Goal: Task Accomplishment & Management: Complete application form

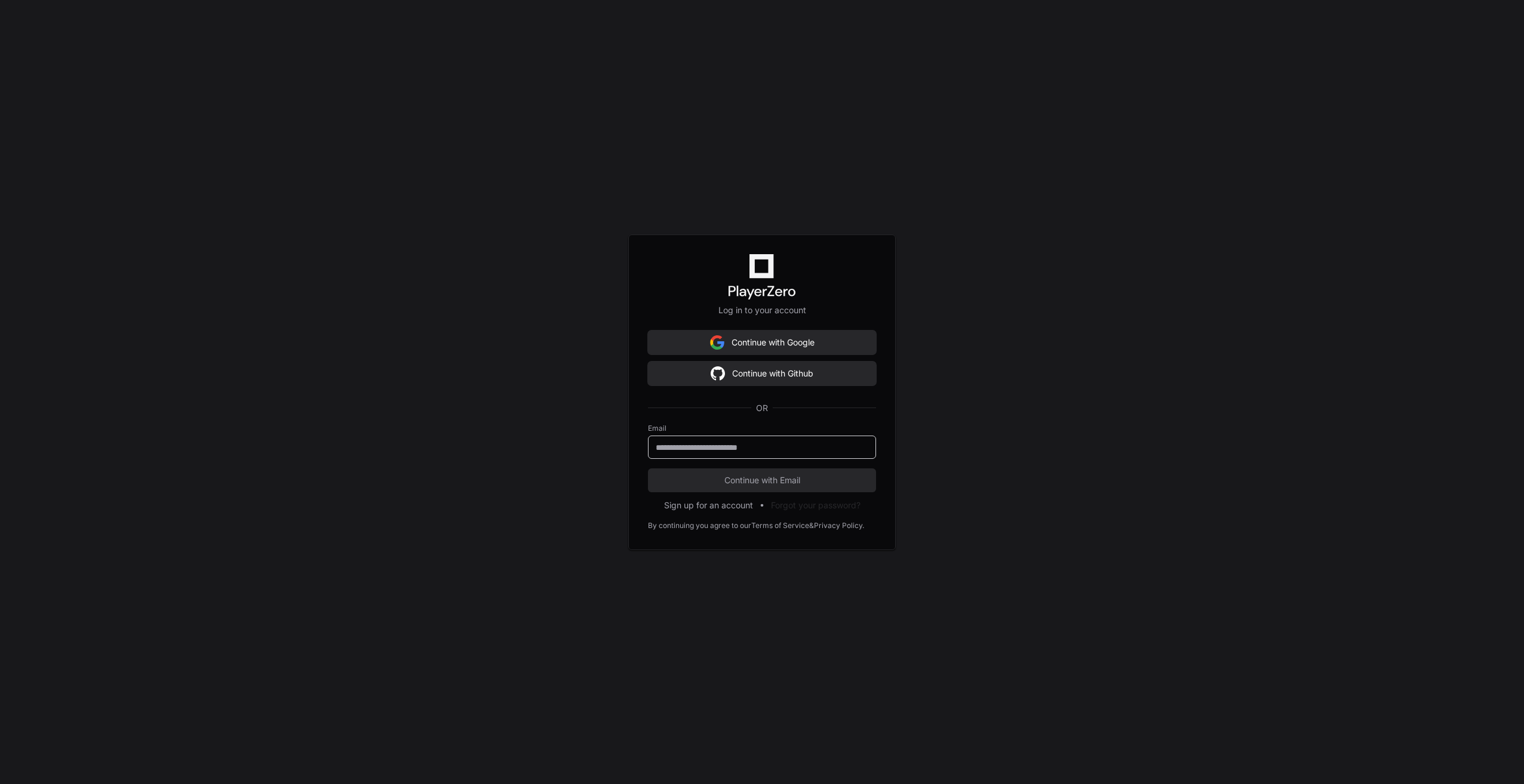
click at [765, 447] on input "email" at bounding box center [762, 448] width 212 height 12
type input "**********"
click at [648, 468] on button "Continue with Email" at bounding box center [762, 480] width 228 height 24
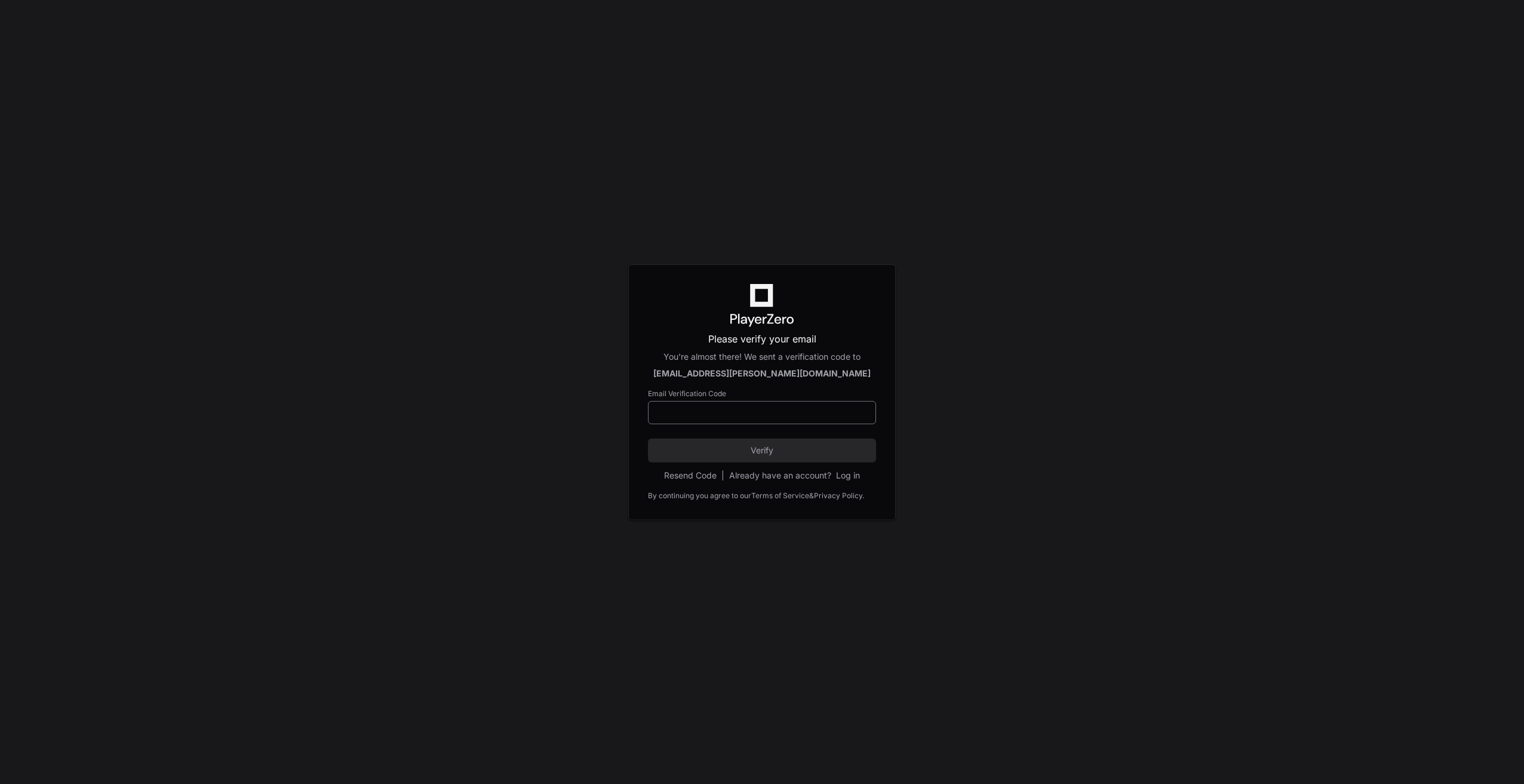
click at [753, 417] on input at bounding box center [762, 413] width 212 height 12
click at [754, 410] on input at bounding box center [762, 413] width 212 height 12
paste input "******"
type input "******"
click at [770, 454] on span "Verify" at bounding box center [762, 451] width 228 height 12
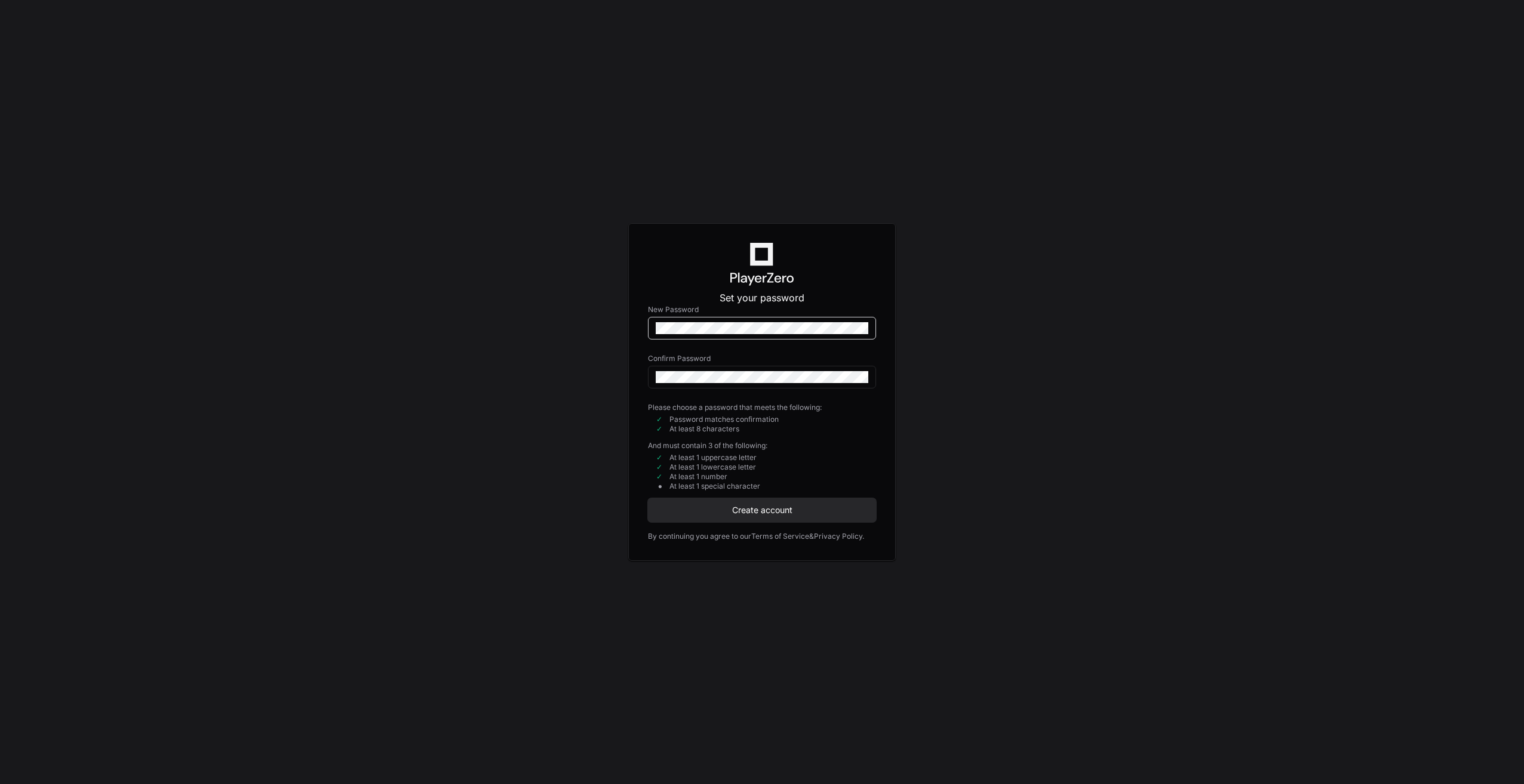
click at [626, 332] on div "Set your password New Password Confirm Password Please choose a password that m…" at bounding box center [762, 392] width 1524 height 784
click at [732, 370] on div at bounding box center [762, 377] width 228 height 22
click at [752, 518] on button "Create account" at bounding box center [762, 511] width 228 height 24
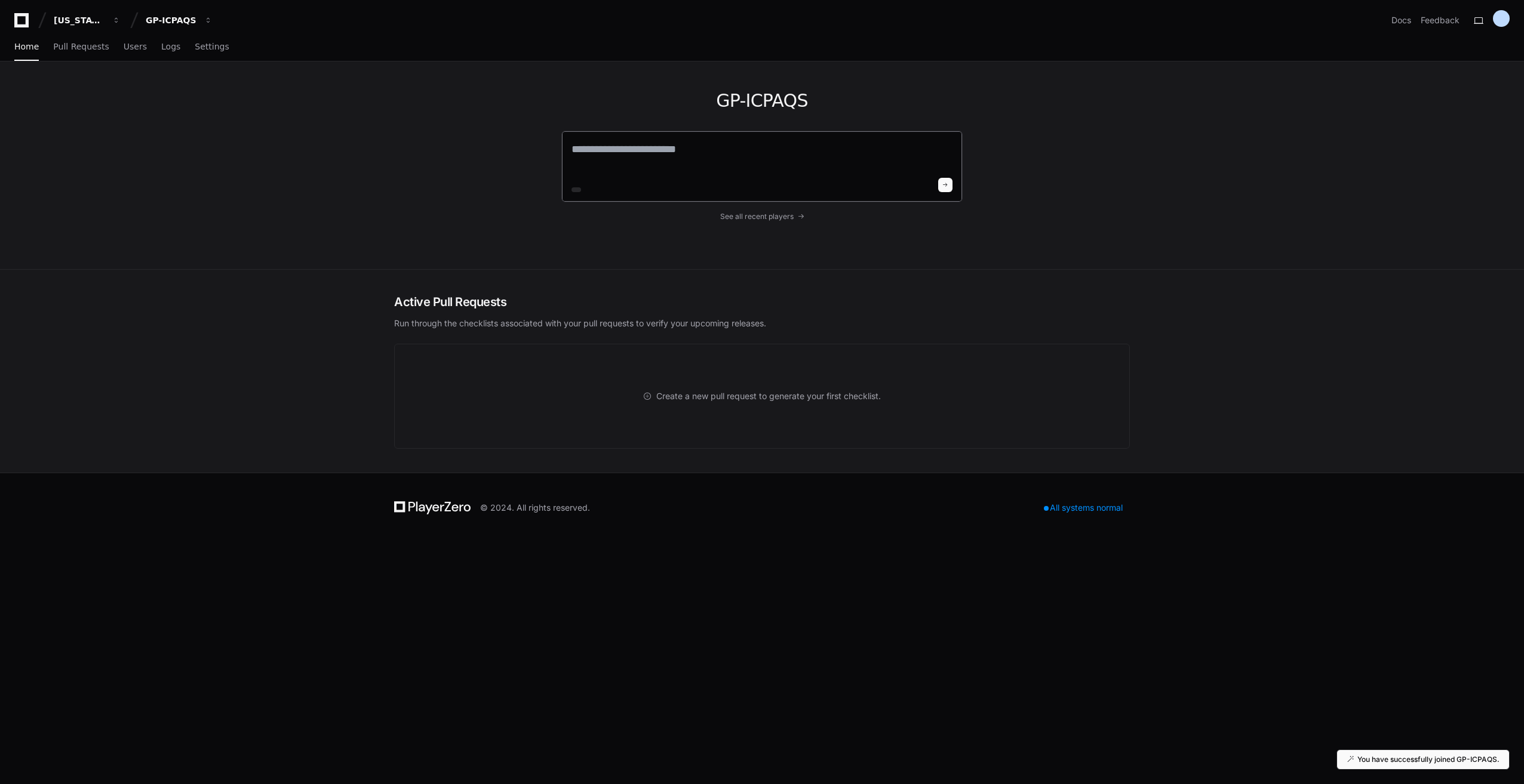
click at [692, 144] on textarea at bounding box center [762, 157] width 381 height 34
click at [702, 159] on textarea at bounding box center [762, 157] width 381 height 34
click at [783, 217] on span "See all recent players" at bounding box center [757, 216] width 73 height 9
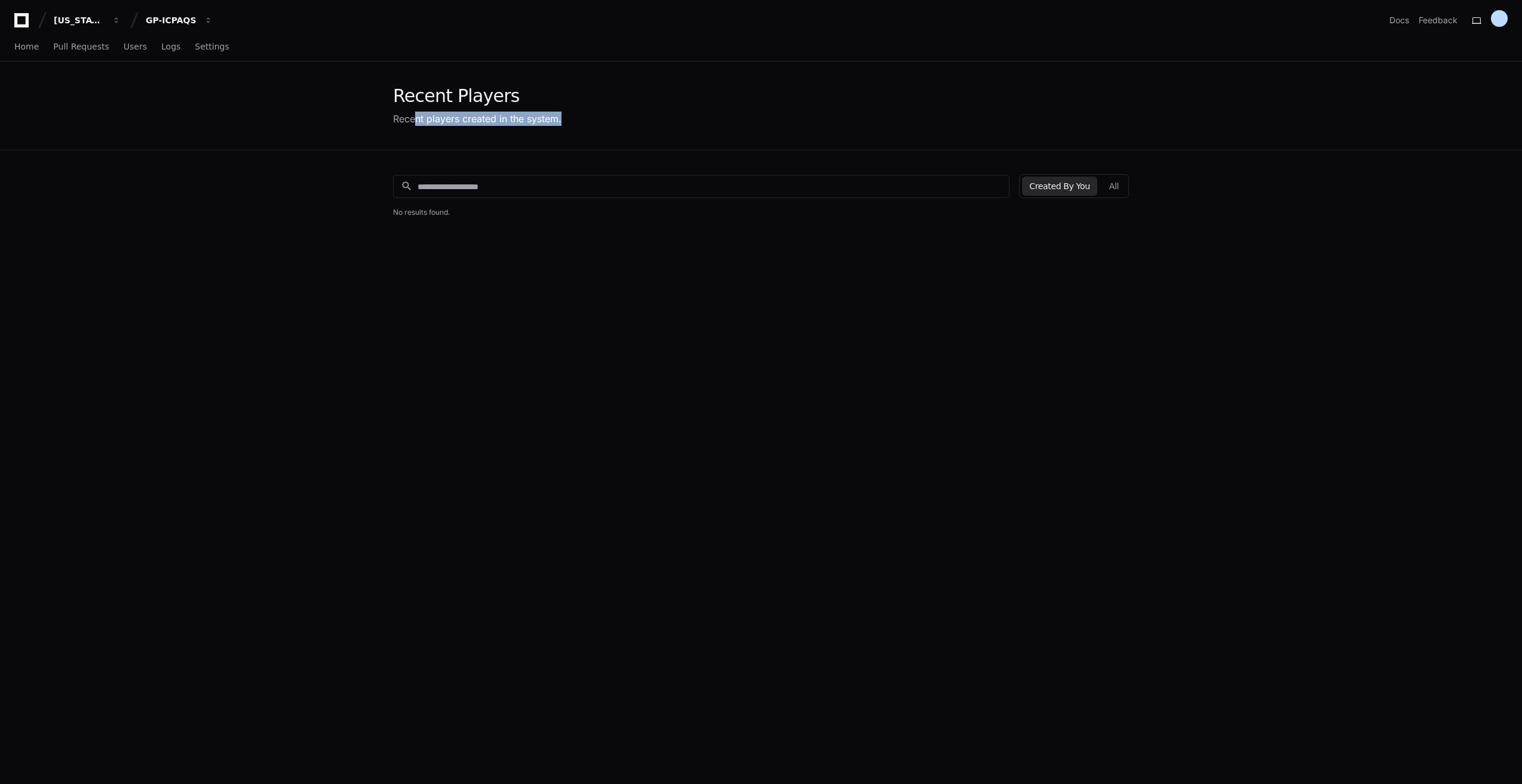
drag, startPoint x: 416, startPoint y: 120, endPoint x: 571, endPoint y: 114, distance: 155.1
click at [571, 114] on div "Recent Players Recent players created in the system." at bounding box center [760, 105] width 736 height 41
drag, startPoint x: 571, startPoint y: 114, endPoint x: 515, endPoint y: 122, distance: 56.6
click at [521, 122] on div "Recent players created in the system." at bounding box center [476, 118] width 168 height 15
click at [123, 52] on link "Users" at bounding box center [135, 47] width 23 height 28
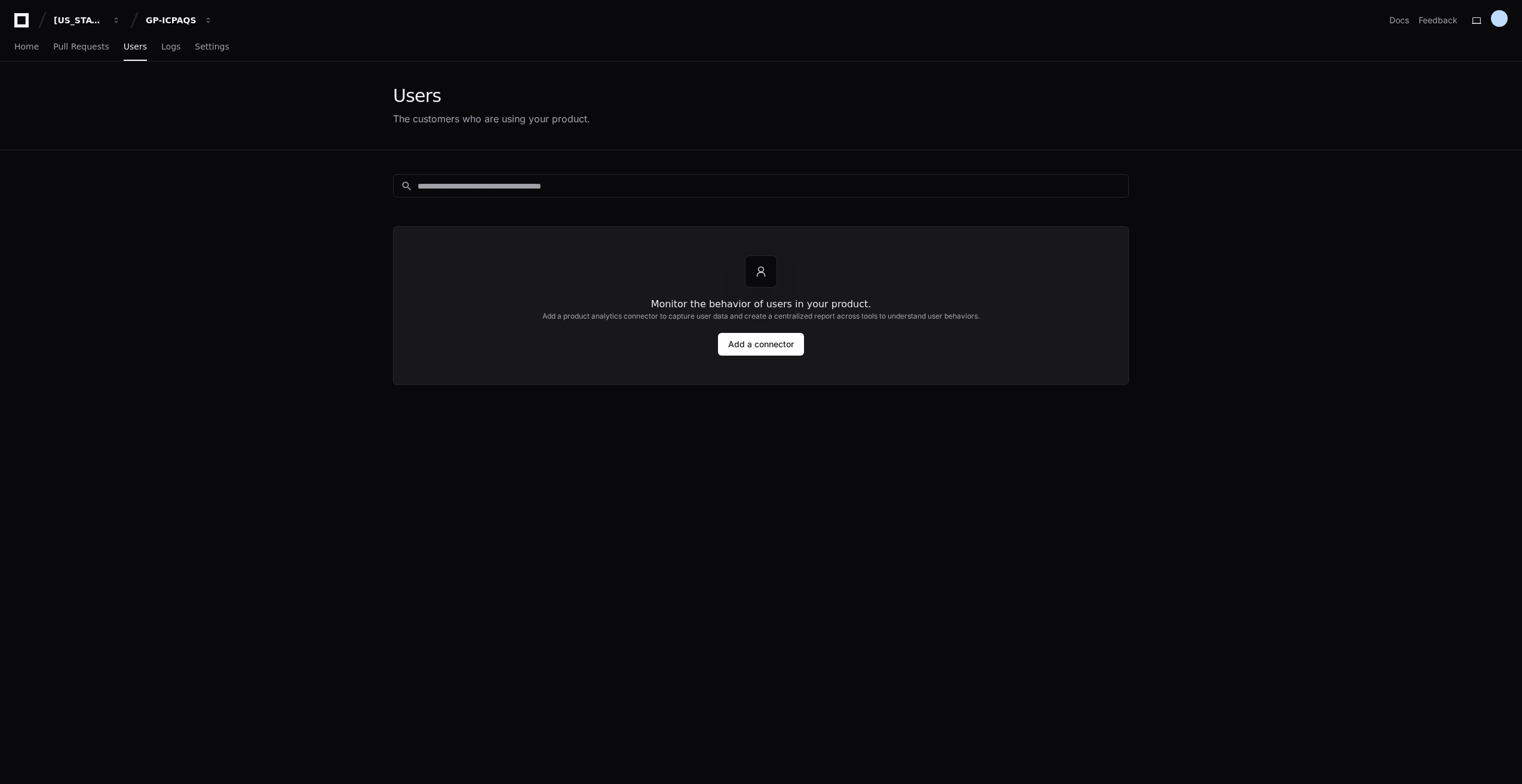
click at [641, 524] on div "search Monitor the behavior of users in your product. Add a product analytics c…" at bounding box center [761, 542] width 764 height 784
click at [72, 48] on span "Pull Requests" at bounding box center [81, 47] width 55 height 7
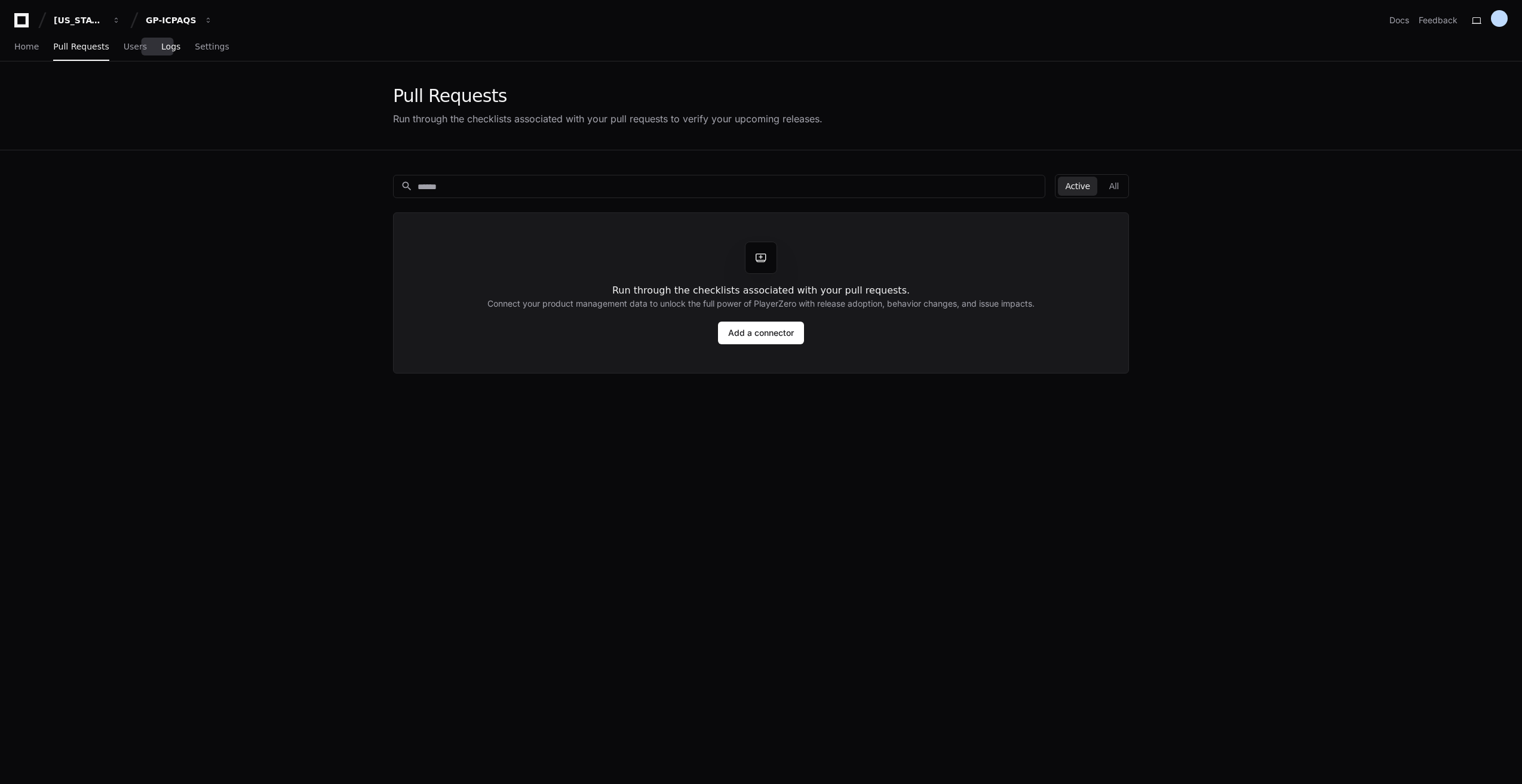
click at [161, 47] on span "Logs" at bounding box center [171, 47] width 19 height 7
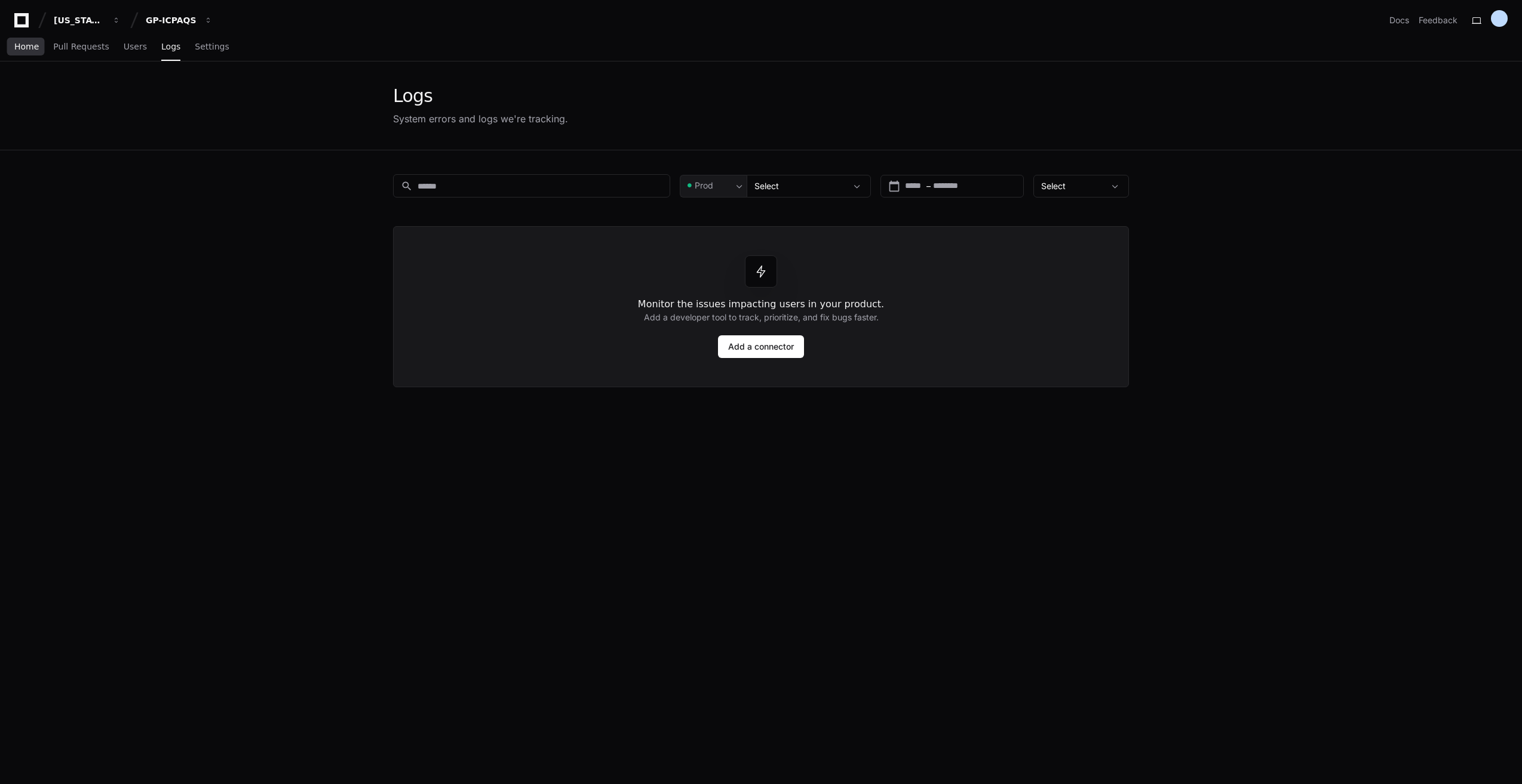
click at [16, 47] on span "Home" at bounding box center [27, 47] width 24 height 7
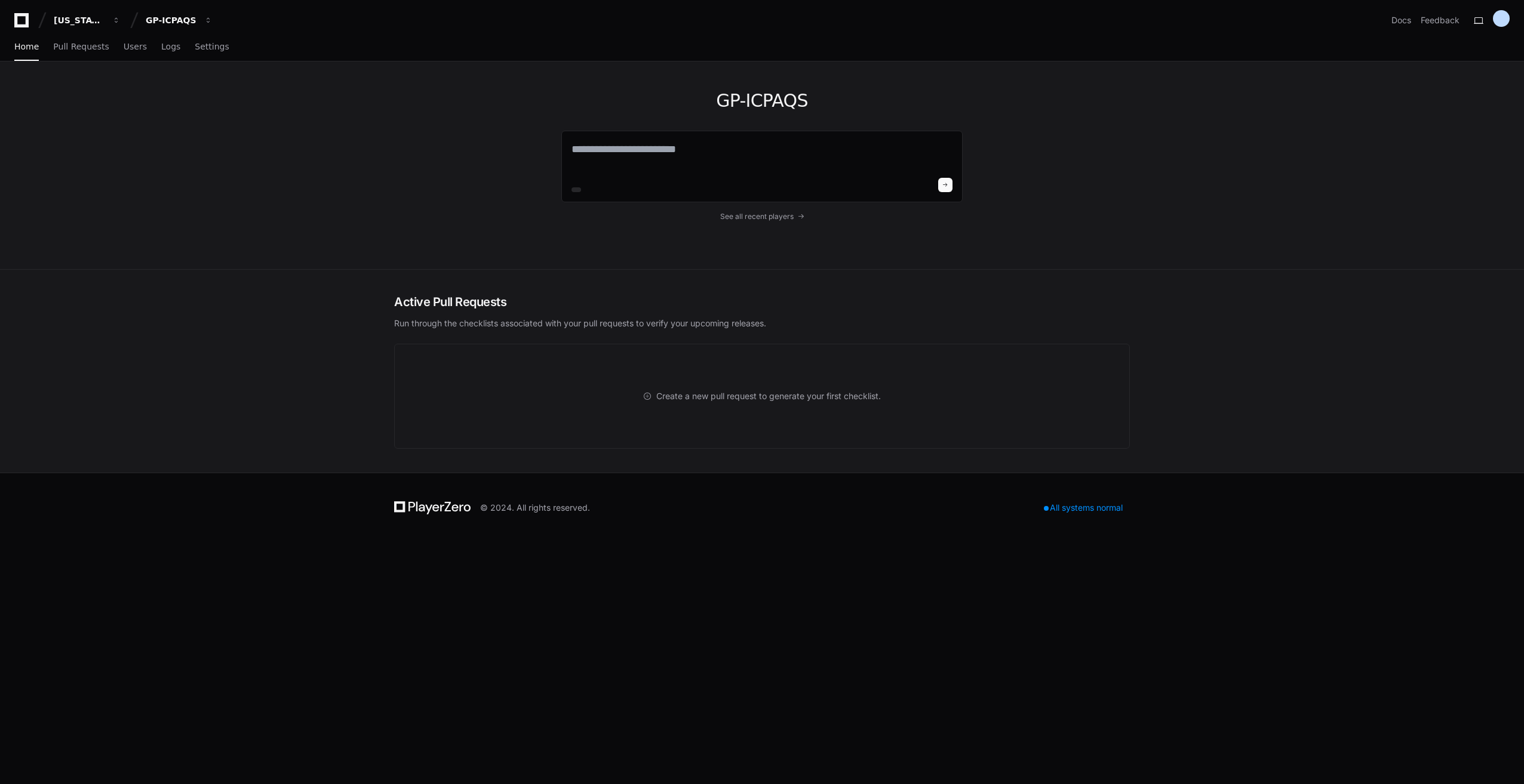
click at [774, 110] on h1 "GP-ICPAQS" at bounding box center [762, 101] width 401 height 22
click at [773, 109] on h1 "GP-ICPAQS" at bounding box center [762, 101] width 401 height 22
drag, startPoint x: 773, startPoint y: 109, endPoint x: 892, endPoint y: 103, distance: 119.2
click at [892, 103] on h1 "GP-ICPAQS" at bounding box center [762, 101] width 401 height 22
click at [766, 104] on h1 "GP-ICPAQS" at bounding box center [762, 101] width 401 height 22
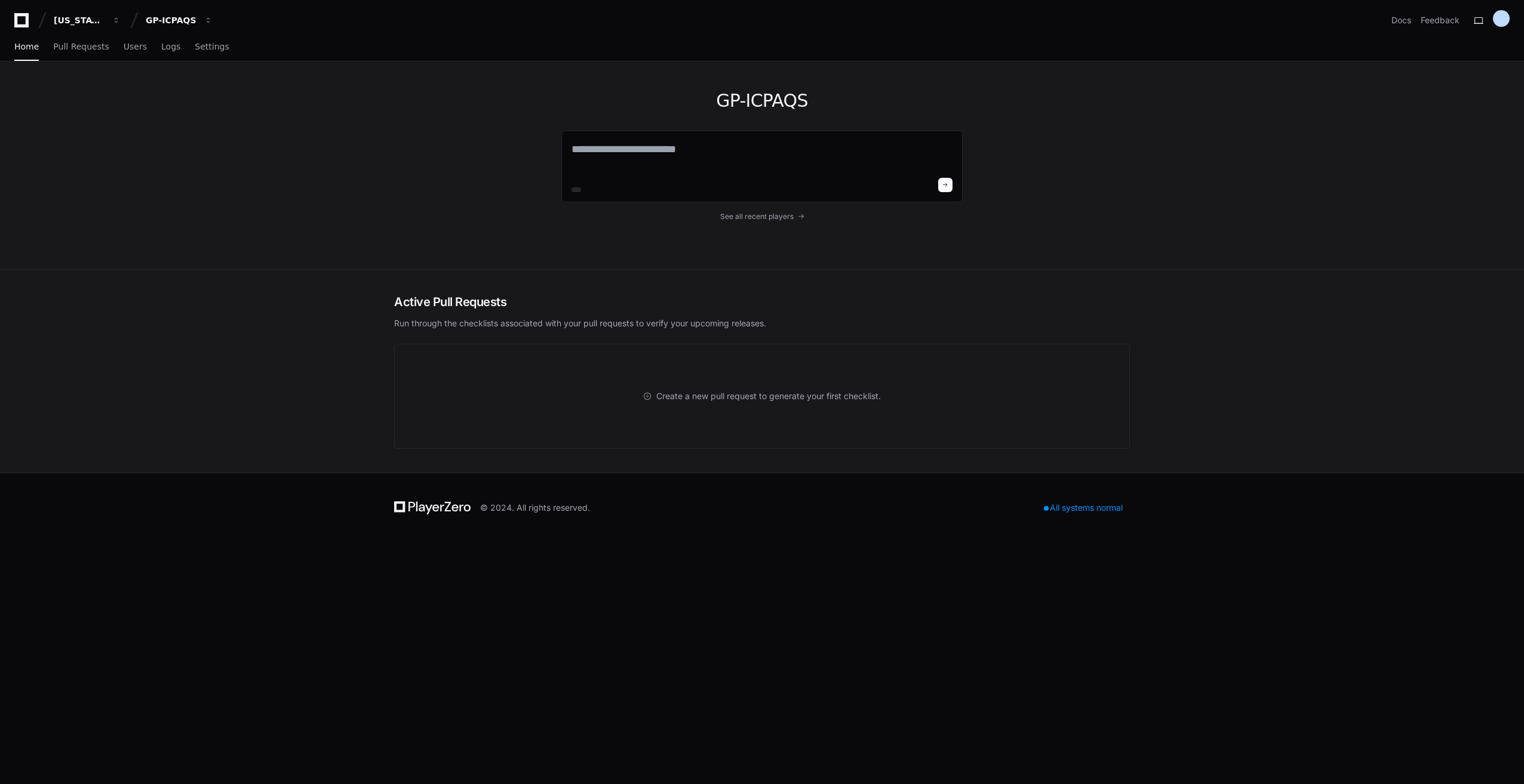
click at [864, 109] on h1 "GP-ICPAQS" at bounding box center [762, 101] width 401 height 22
